Goal: Download file/media

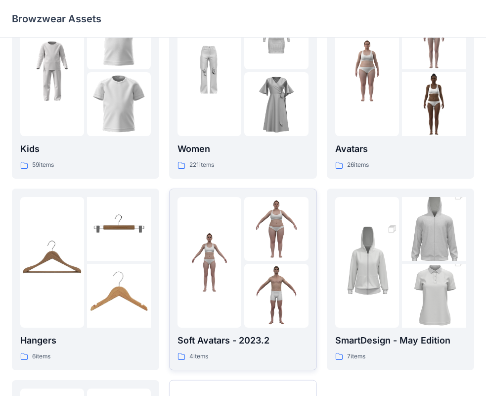
scroll to position [82, 0]
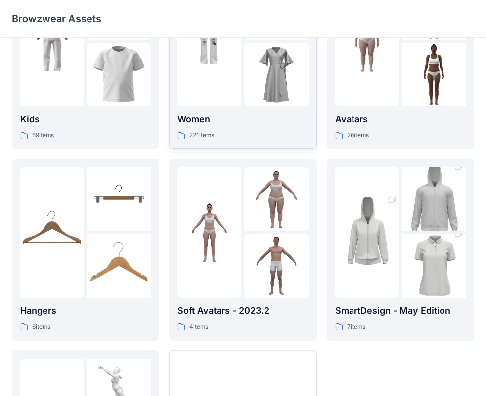
click at [240, 62] on img at bounding box center [210, 41] width 64 height 64
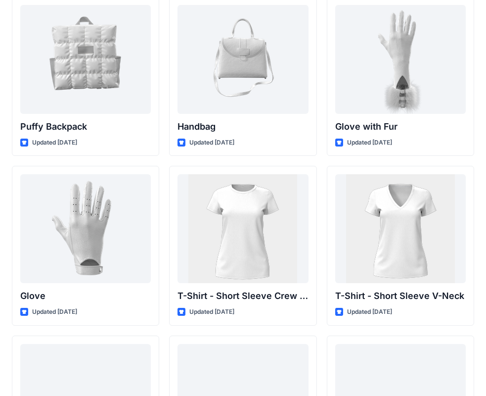
scroll to position [7828, 0]
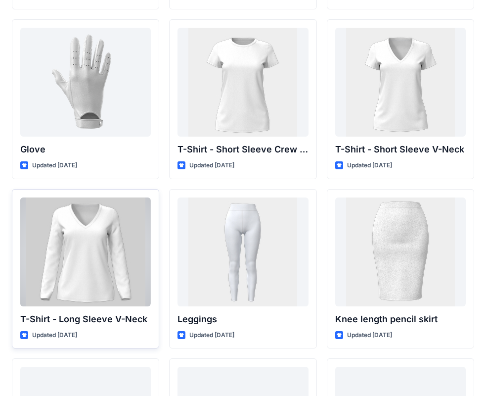
click at [81, 255] on div at bounding box center [85, 251] width 131 height 109
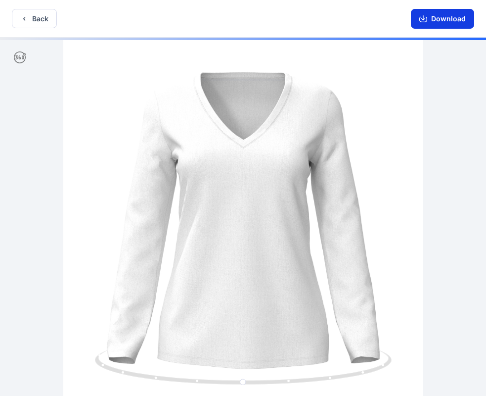
click at [444, 21] on button "Download" at bounding box center [442, 19] width 63 height 20
